Goal: Entertainment & Leisure: Consume media (video, audio)

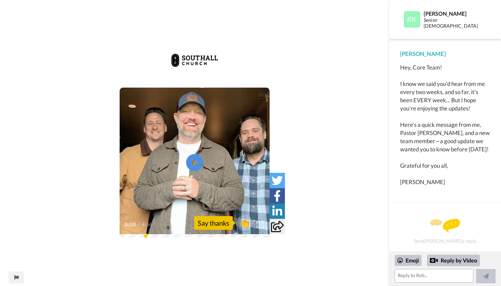
click at [204, 166] on video at bounding box center [195, 163] width 150 height 150
click at [189, 149] on icon "Play/Pause" at bounding box center [195, 162] width 18 height 32
click at [198, 161] on icon at bounding box center [195, 163] width 18 height 18
click at [219, 170] on video at bounding box center [195, 163] width 150 height 150
click at [194, 165] on icon "Play/Pause" at bounding box center [195, 162] width 18 height 32
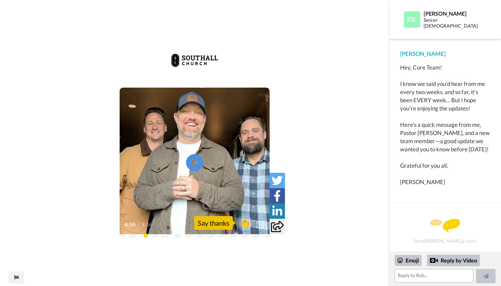
click at [219, 238] on div "CC Play/Pause I'm grateful for the chance to rest and get renewed and I'm excit…" at bounding box center [194, 147] width 389 height 201
click at [211, 236] on div "I'm so grateful to be a part of what [DEMOGRAPHIC_DATA] is doing here, man. 4:5…" at bounding box center [195, 220] width 150 height 34
click at [188, 167] on icon at bounding box center [195, 163] width 18 height 18
click at [168, 243] on div "CC Play/Pause And that is our friend, [PERSON_NAME]. 1:35 / 4:56 👏 Say thanks" at bounding box center [194, 147] width 389 height 201
click at [182, 177] on video at bounding box center [195, 163] width 150 height 150
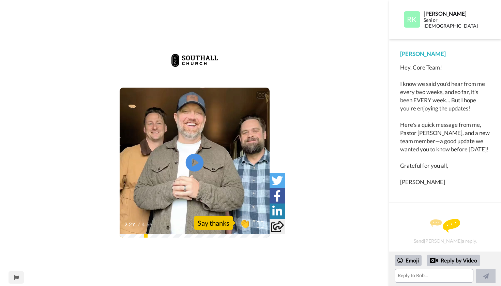
click at [190, 154] on icon at bounding box center [195, 163] width 18 height 18
click at [191, 148] on icon "Play/Pause" at bounding box center [195, 162] width 18 height 32
